Goal: Information Seeking & Learning: Learn about a topic

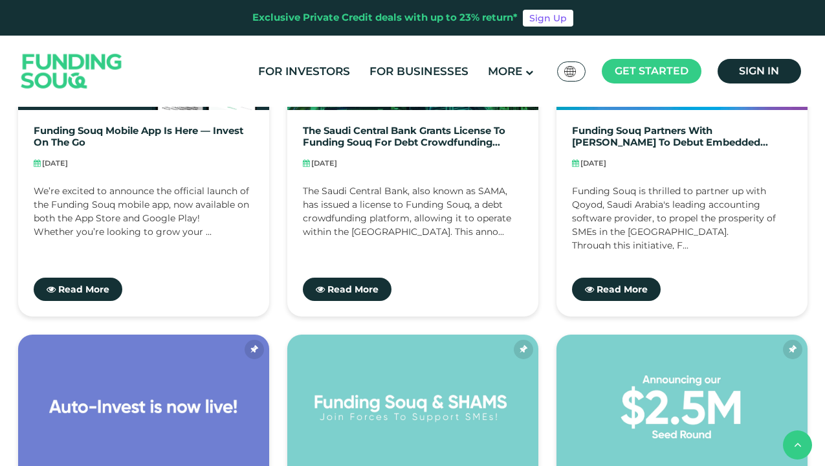
scroll to position [469, 0]
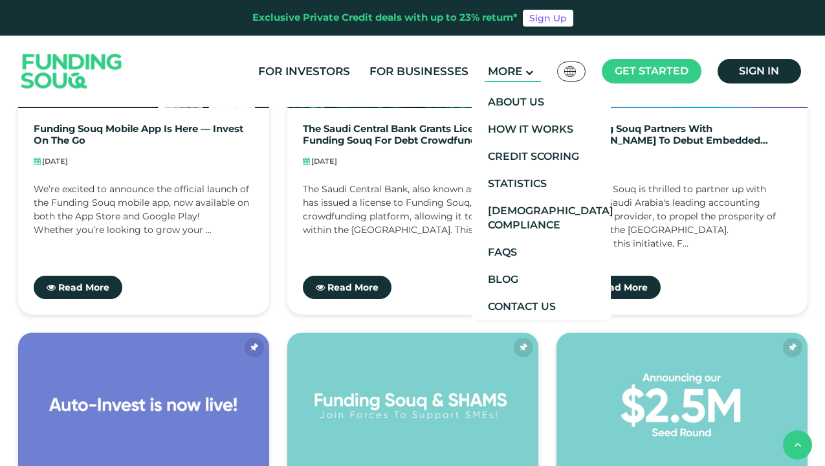
click at [522, 74] on span "More" at bounding box center [505, 71] width 34 height 13
click at [543, 302] on link "Contact Us" at bounding box center [540, 306] width 139 height 27
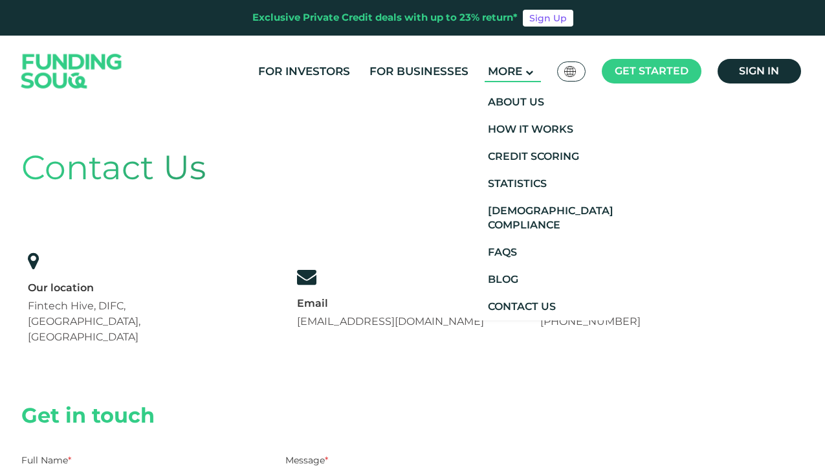
click at [490, 73] on span "More" at bounding box center [505, 71] width 34 height 13
click at [510, 101] on link "About Us" at bounding box center [540, 102] width 139 height 27
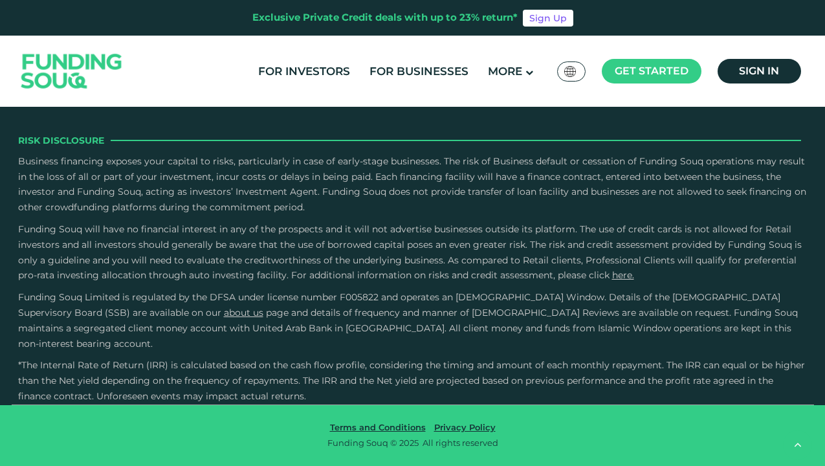
scroll to position [2164, 0]
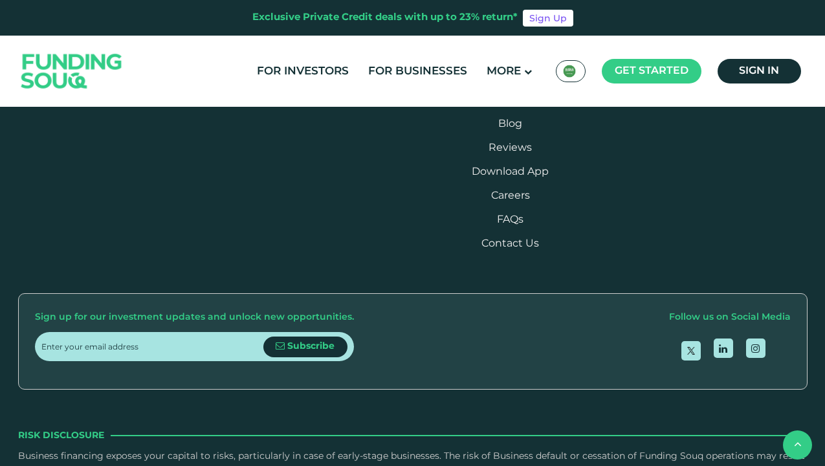
scroll to position [1207, 0]
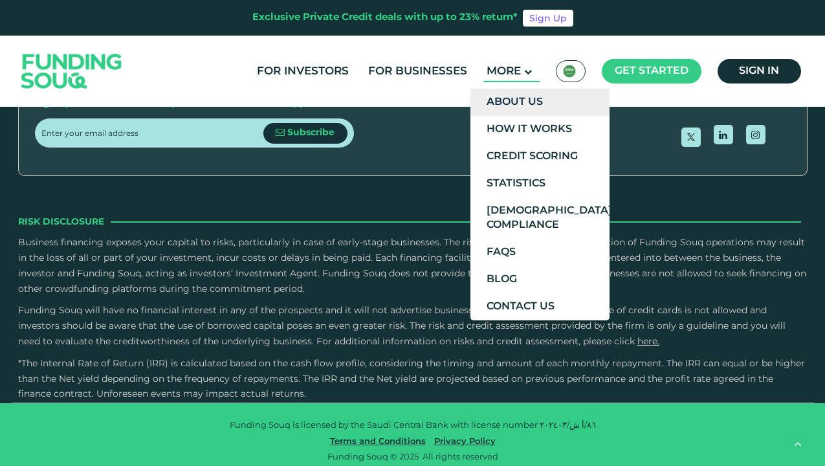
click at [512, 100] on link "About Us" at bounding box center [539, 102] width 139 height 27
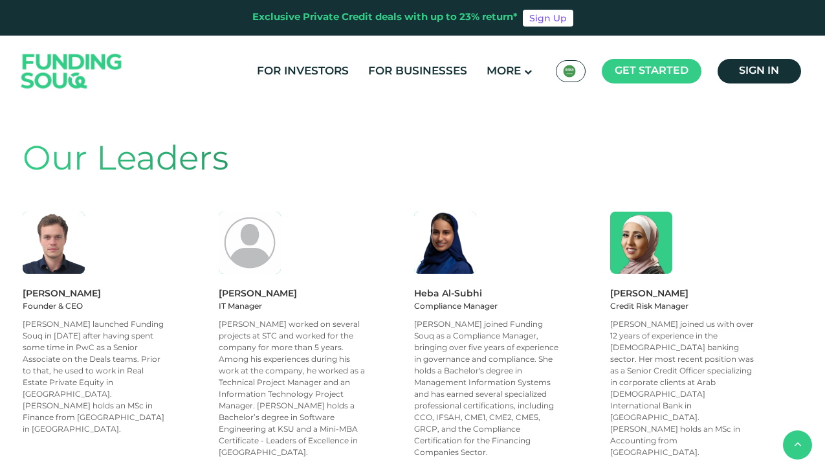
scroll to position [1042, 0]
